Goal: Task Accomplishment & Management: Use online tool/utility

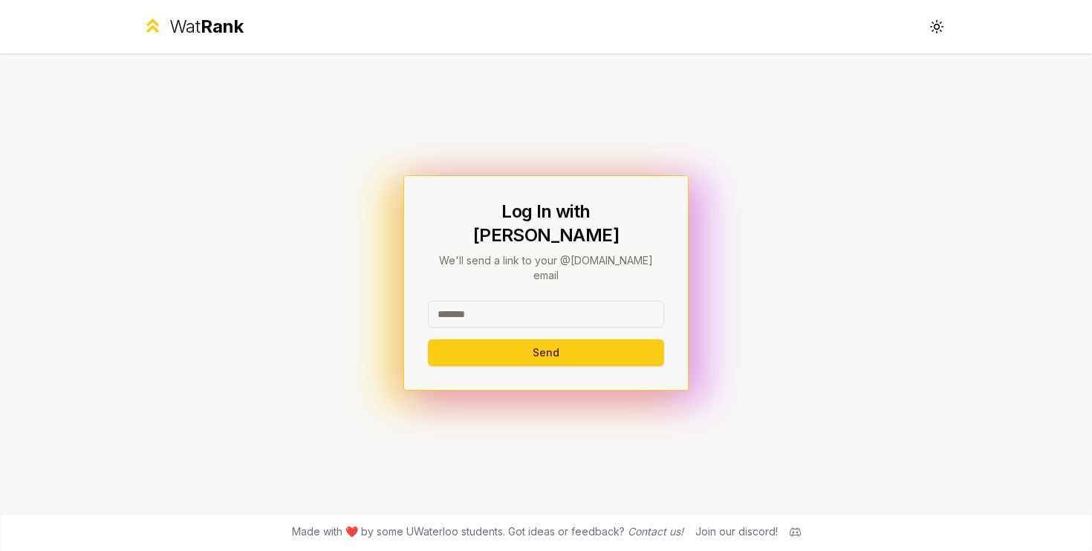
click at [564, 308] on div at bounding box center [546, 317] width 236 height 33
click at [565, 301] on input at bounding box center [546, 314] width 236 height 27
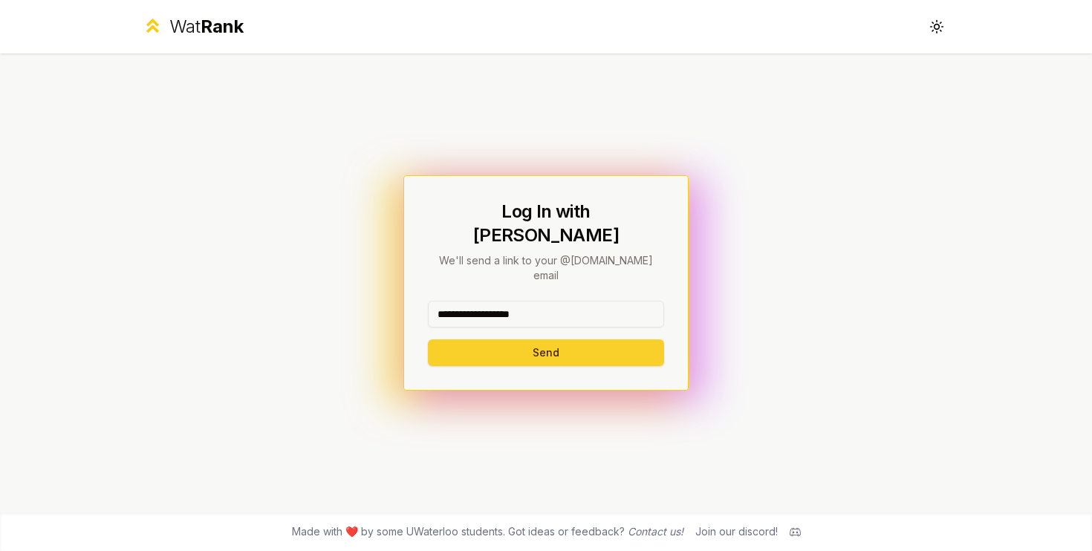
click at [518, 339] on button "Send" at bounding box center [546, 352] width 236 height 27
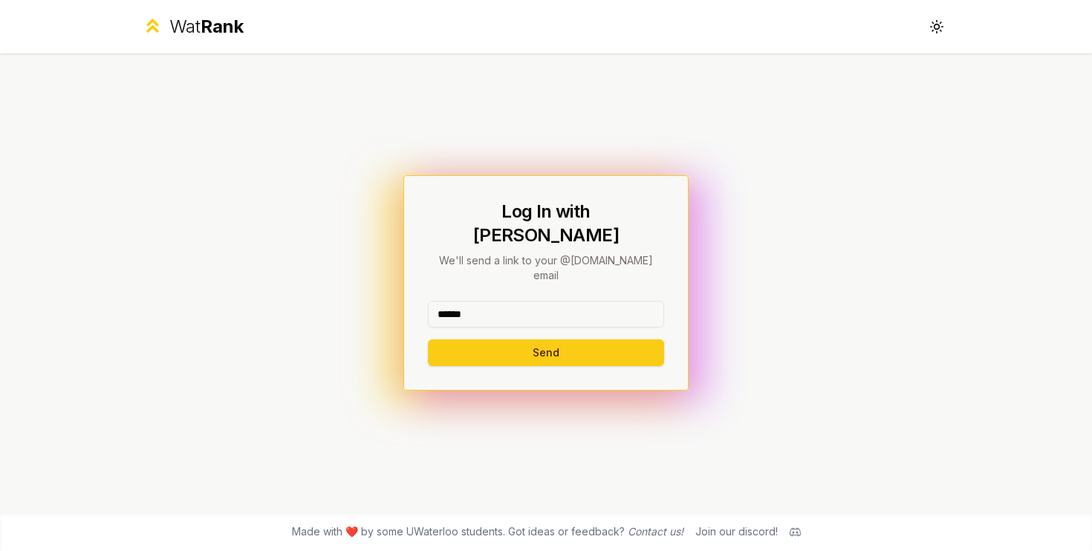
type input "******"
click at [428, 339] on button "Send" at bounding box center [546, 352] width 236 height 27
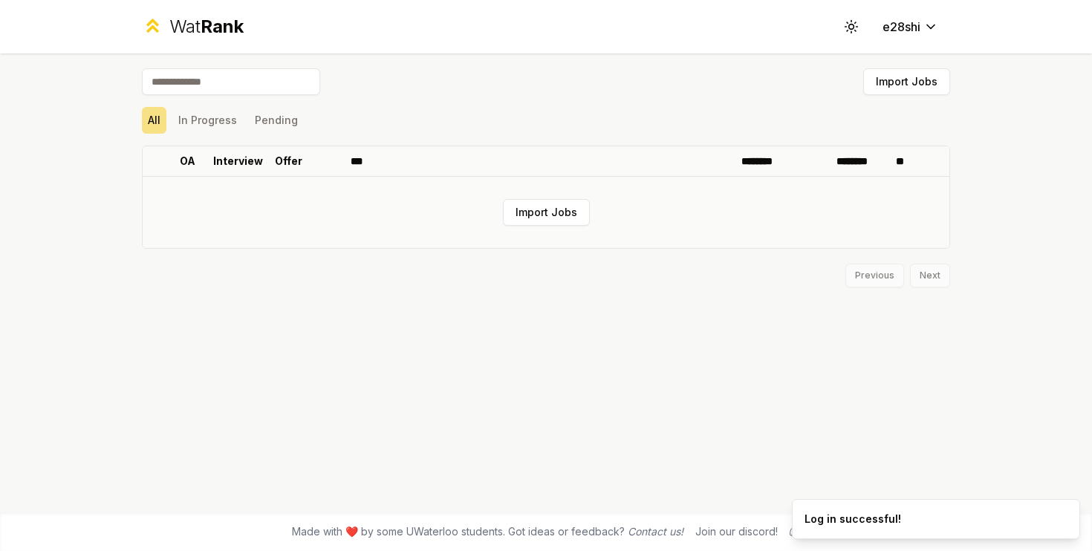
click at [573, 198] on td "Import Jobs" at bounding box center [546, 212] width 807 height 71
click at [566, 211] on button "Import Jobs" at bounding box center [546, 212] width 87 height 27
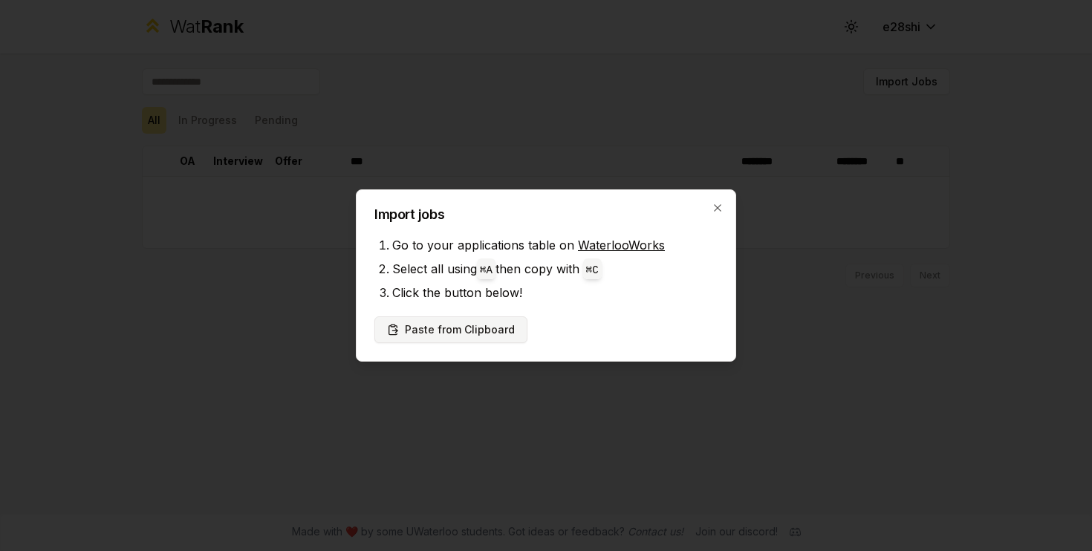
click at [474, 338] on button "Paste from Clipboard" at bounding box center [450, 329] width 153 height 27
click at [570, 290] on li "Click the button below!" at bounding box center [554, 293] width 325 height 24
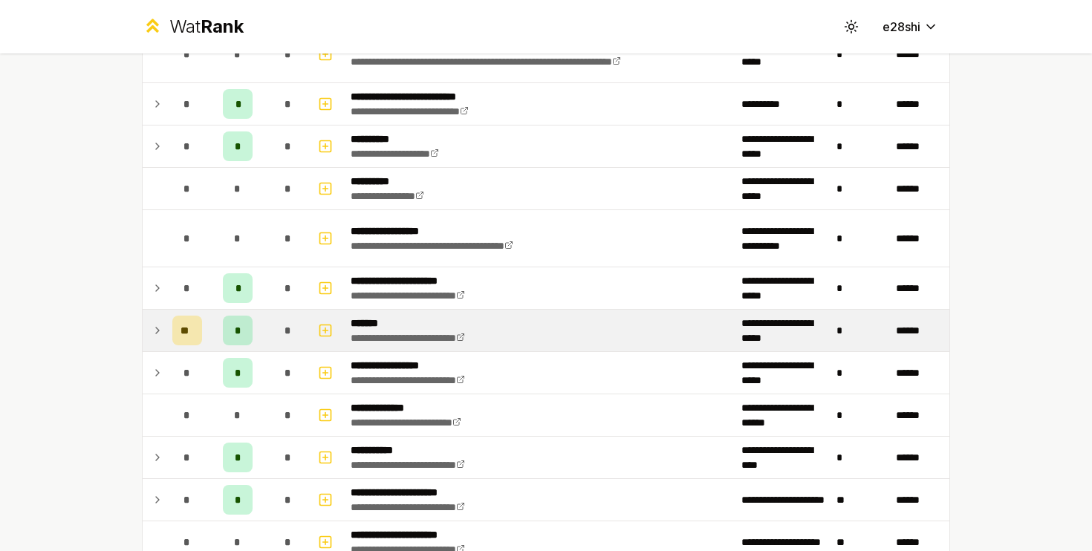
scroll to position [1200, 0]
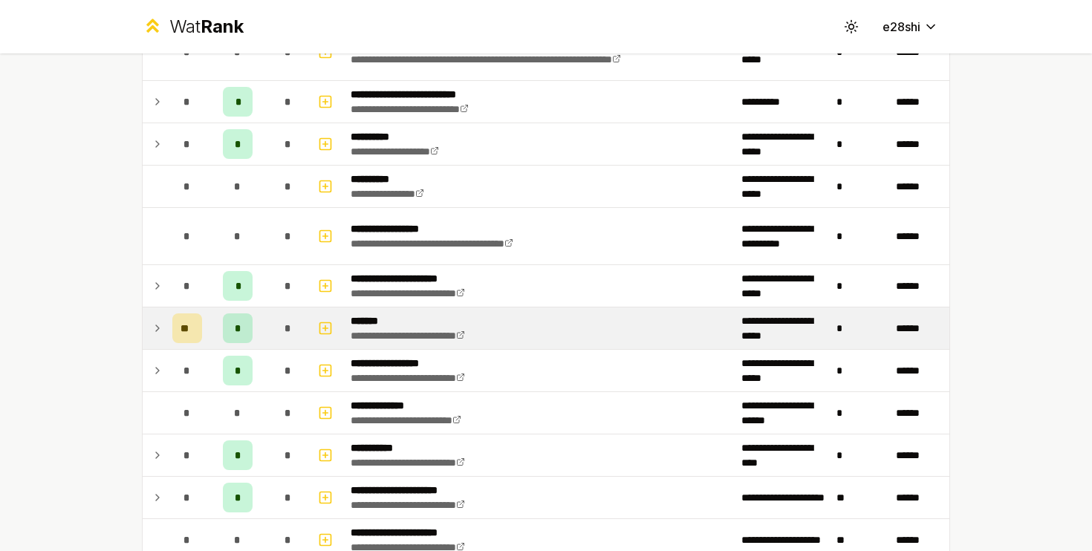
click at [236, 333] on div "*" at bounding box center [238, 328] width 30 height 30
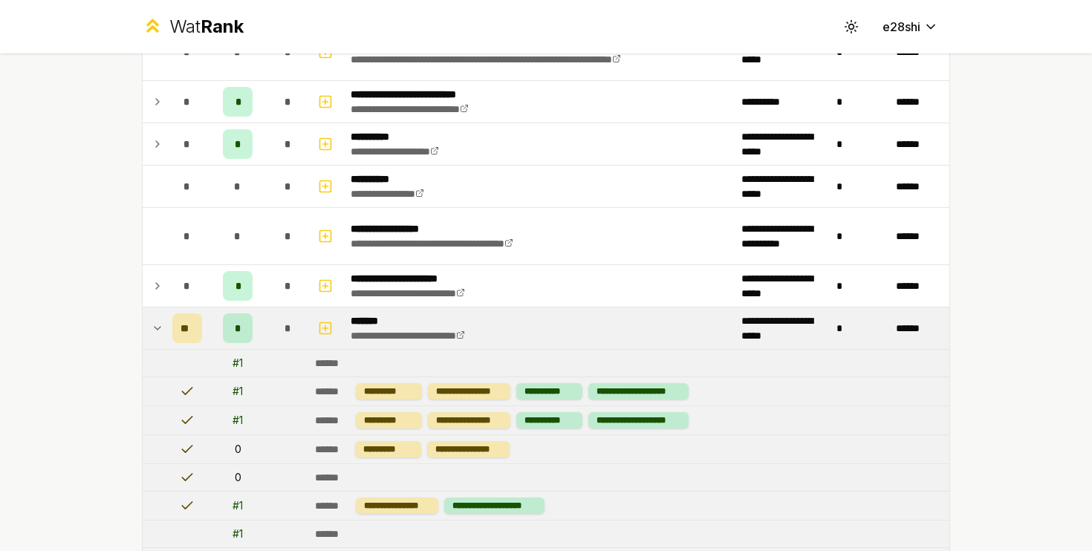
scroll to position [1309, 0]
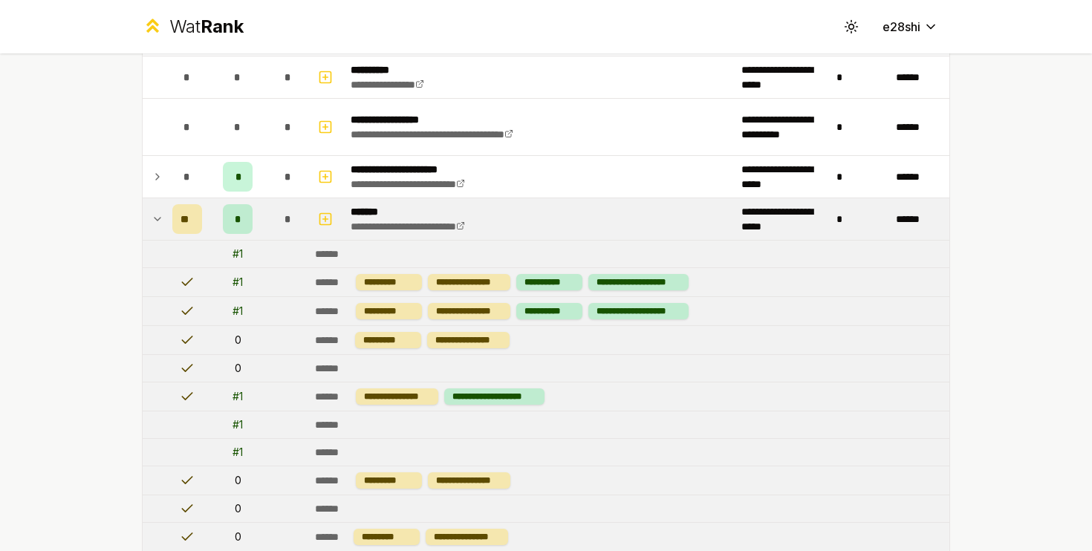
click at [230, 211] on div "*" at bounding box center [238, 219] width 30 height 30
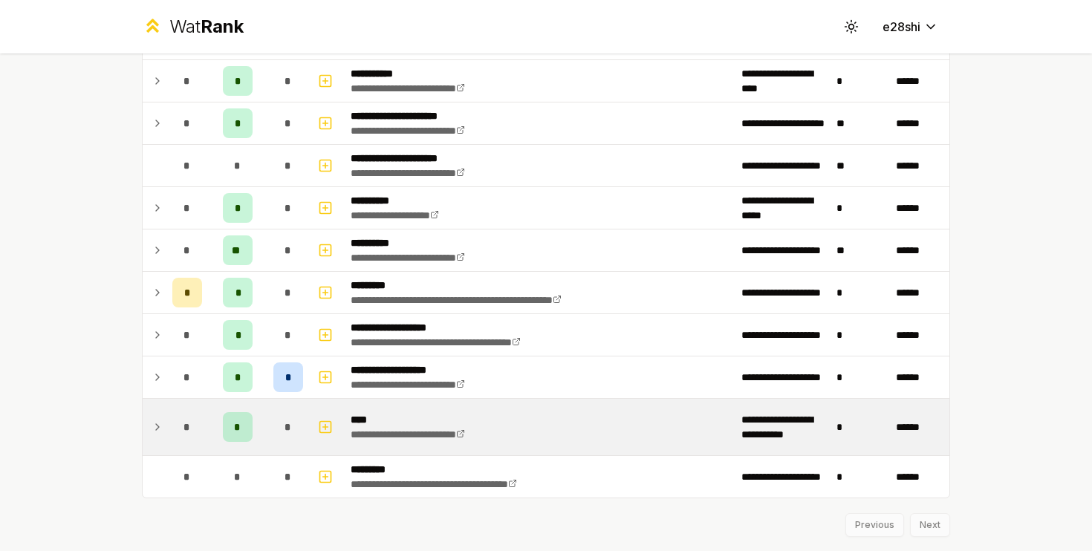
scroll to position [1573, 0]
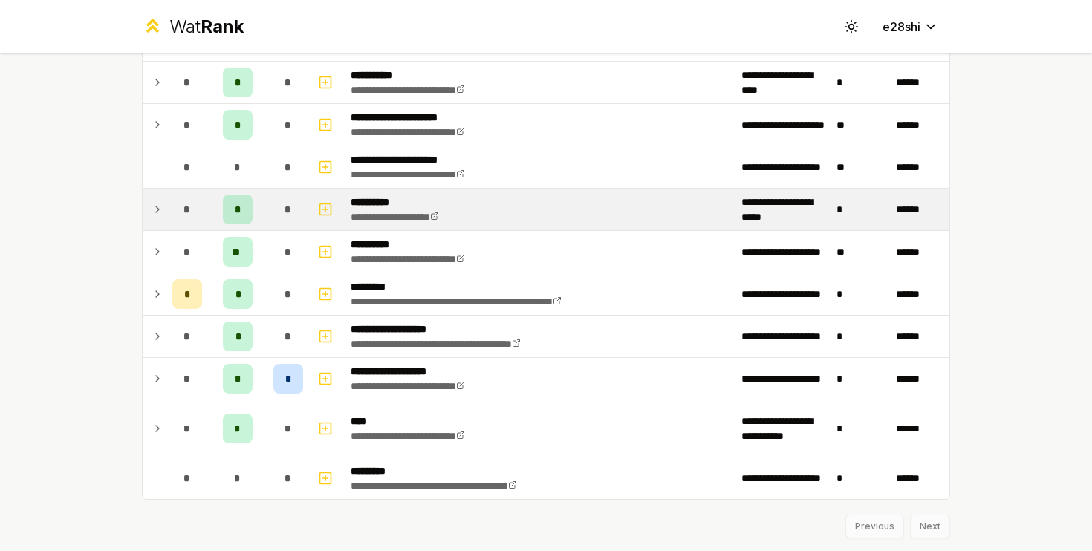
click at [223, 221] on div "*" at bounding box center [238, 210] width 30 height 30
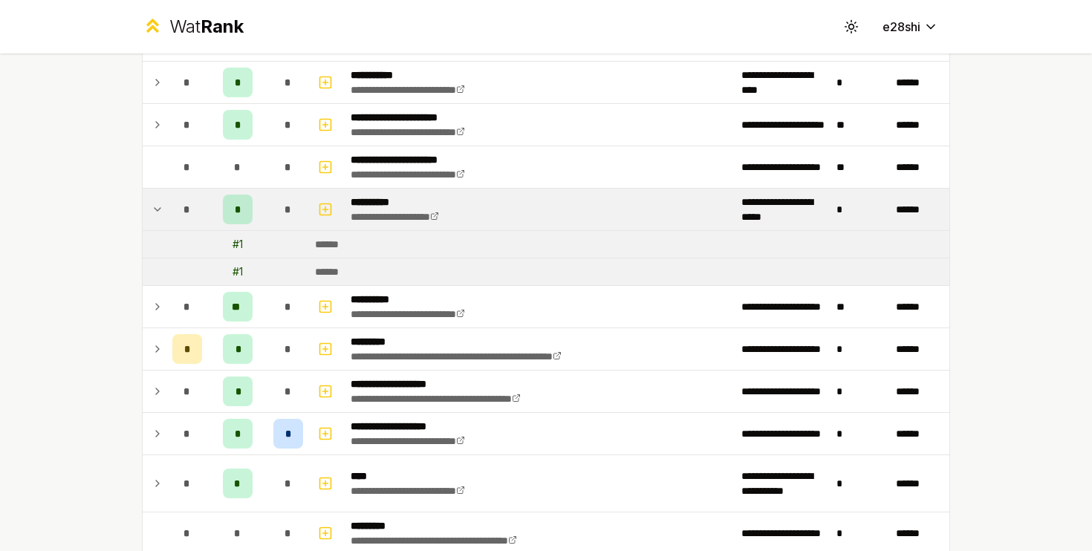
click at [152, 215] on icon at bounding box center [158, 210] width 12 height 18
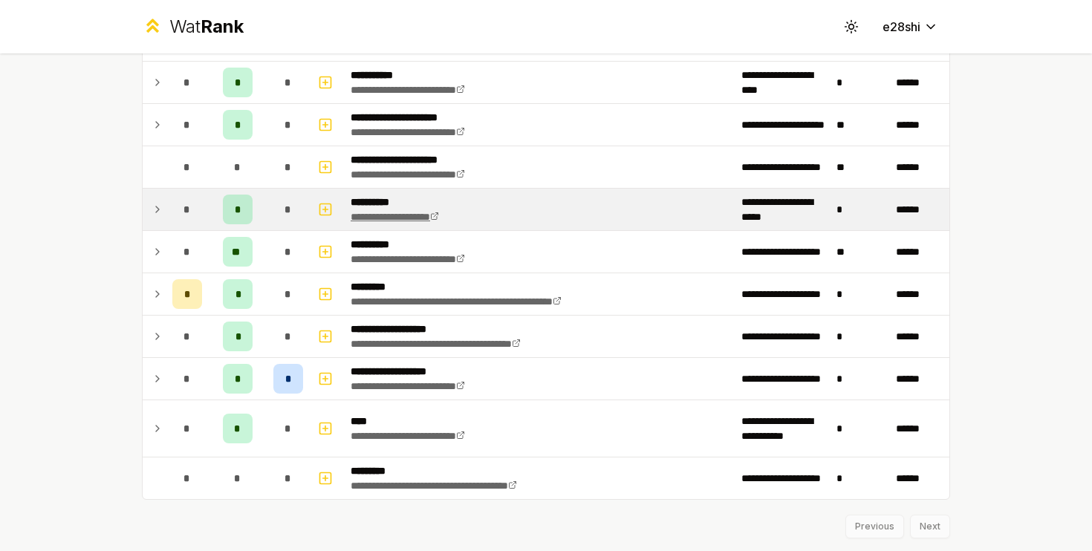
click at [413, 216] on link "**********" at bounding box center [395, 217] width 88 height 10
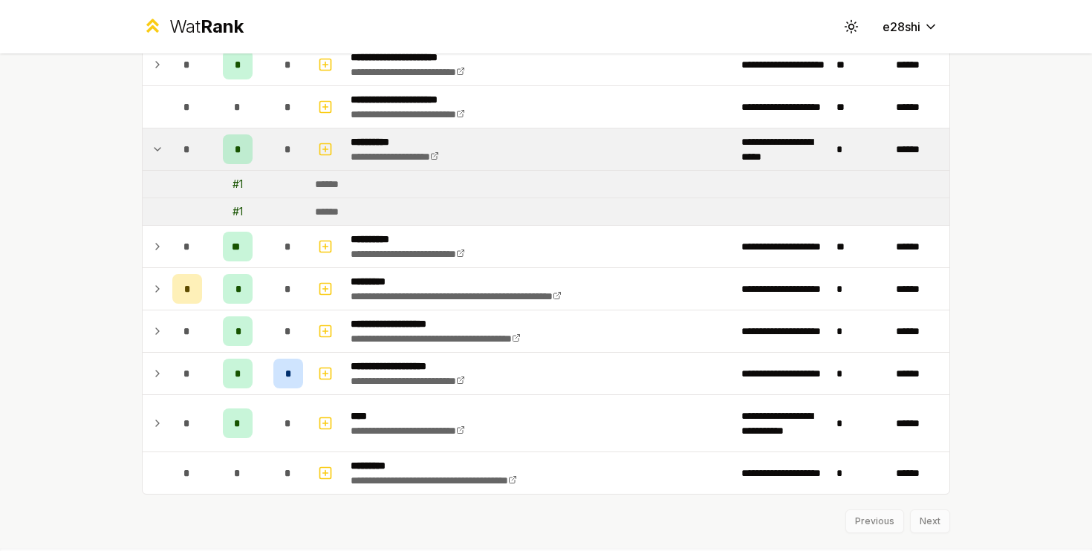
scroll to position [1634, 0]
